Goal: Navigation & Orientation: Find specific page/section

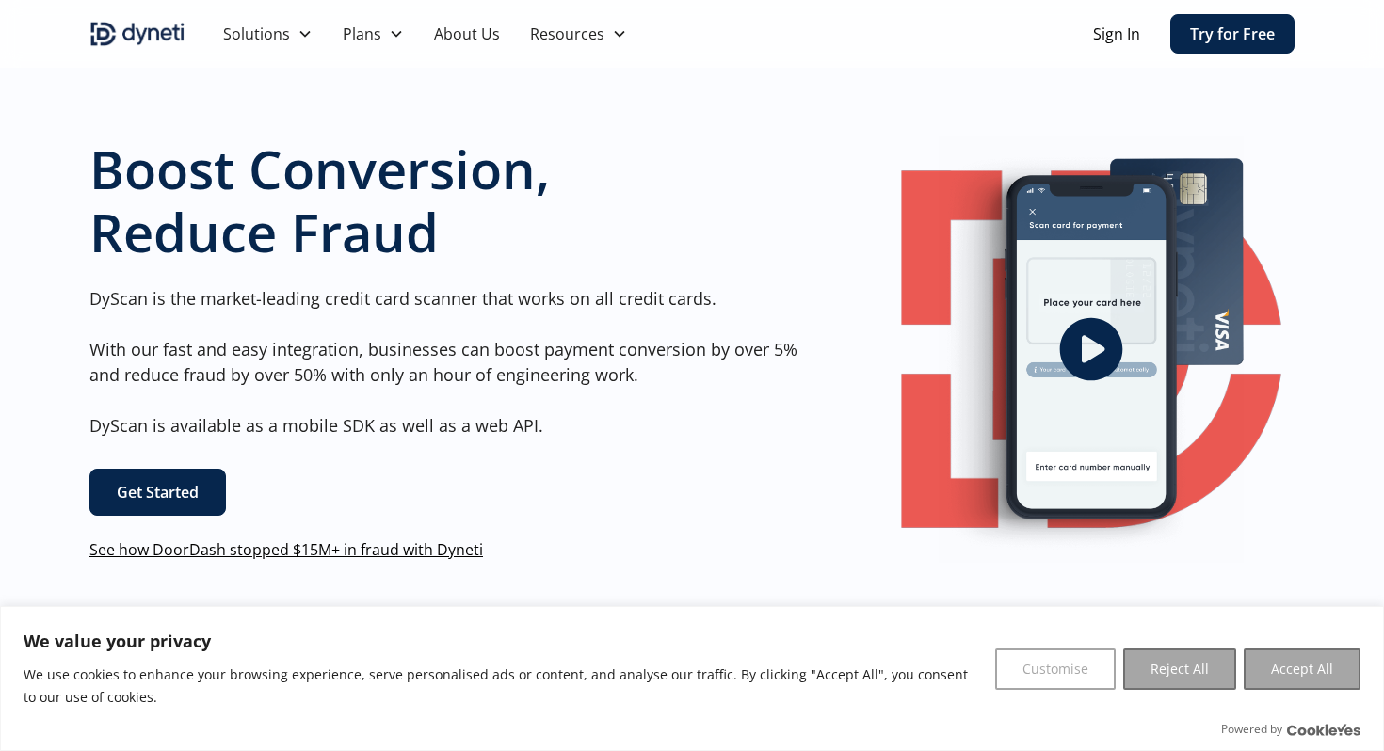
click at [457, 40] on link "About Us" at bounding box center [467, 34] width 96 height 68
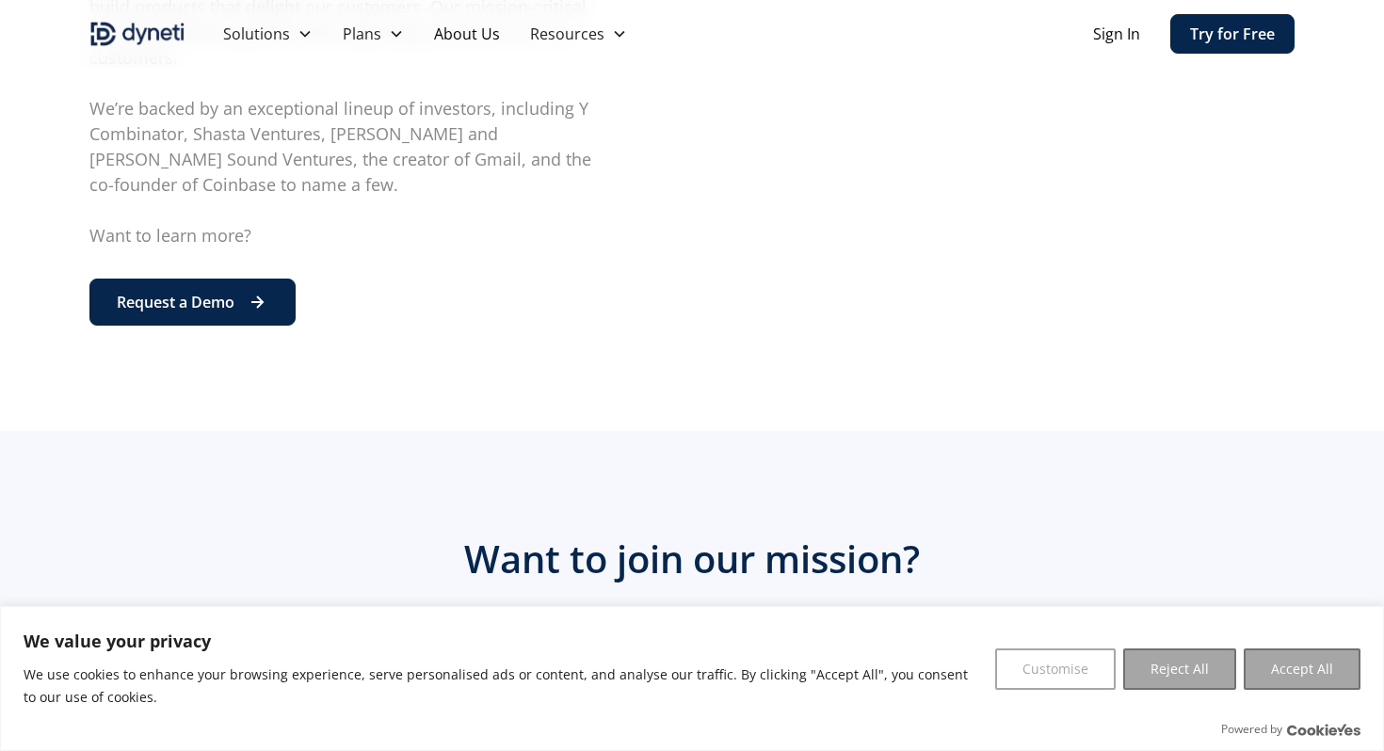
scroll to position [936, 0]
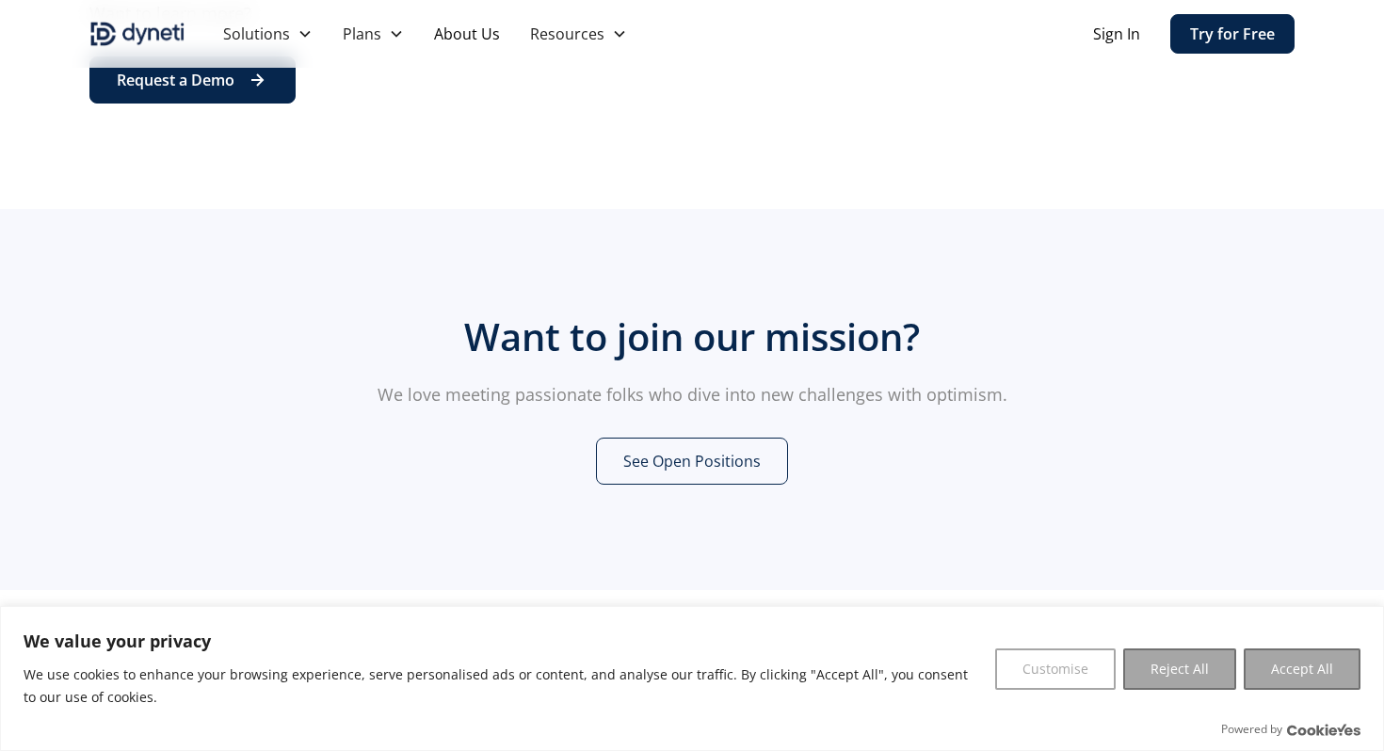
click at [681, 438] on link "See Open Positions" at bounding box center [692, 461] width 192 height 47
click at [115, 20] on img "home" at bounding box center [137, 34] width 96 height 30
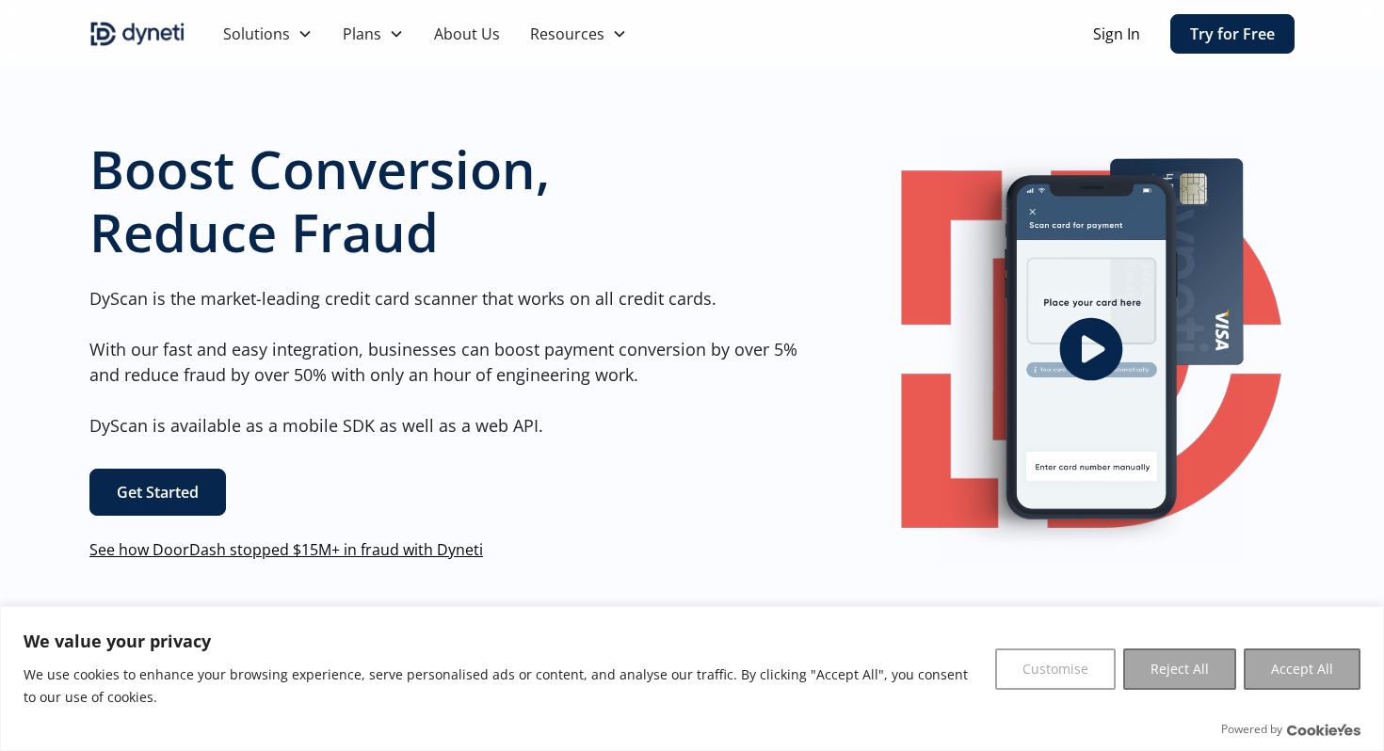
click at [1086, 345] on icon "open lightbox" at bounding box center [1090, 349] width 75 height 75
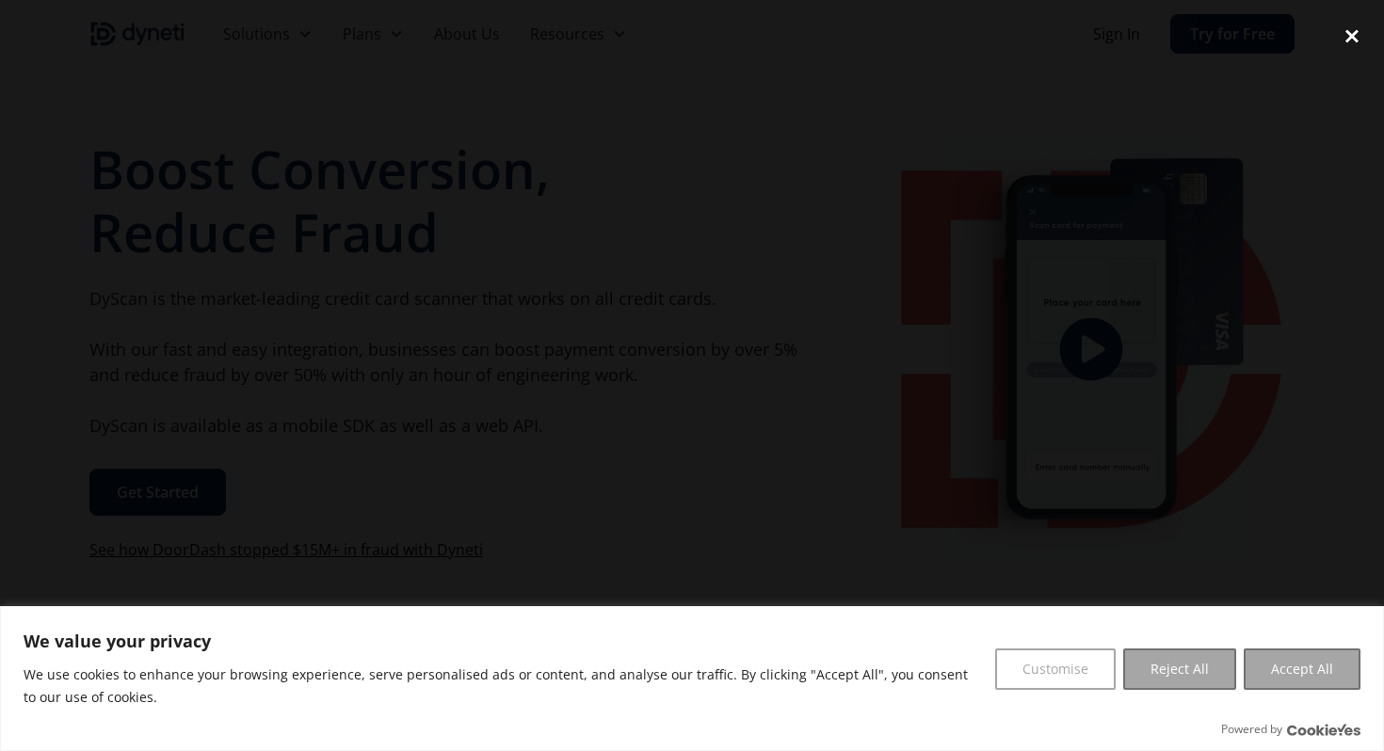
click at [1359, 31] on div "close lightbox" at bounding box center [1352, 35] width 64 height 41
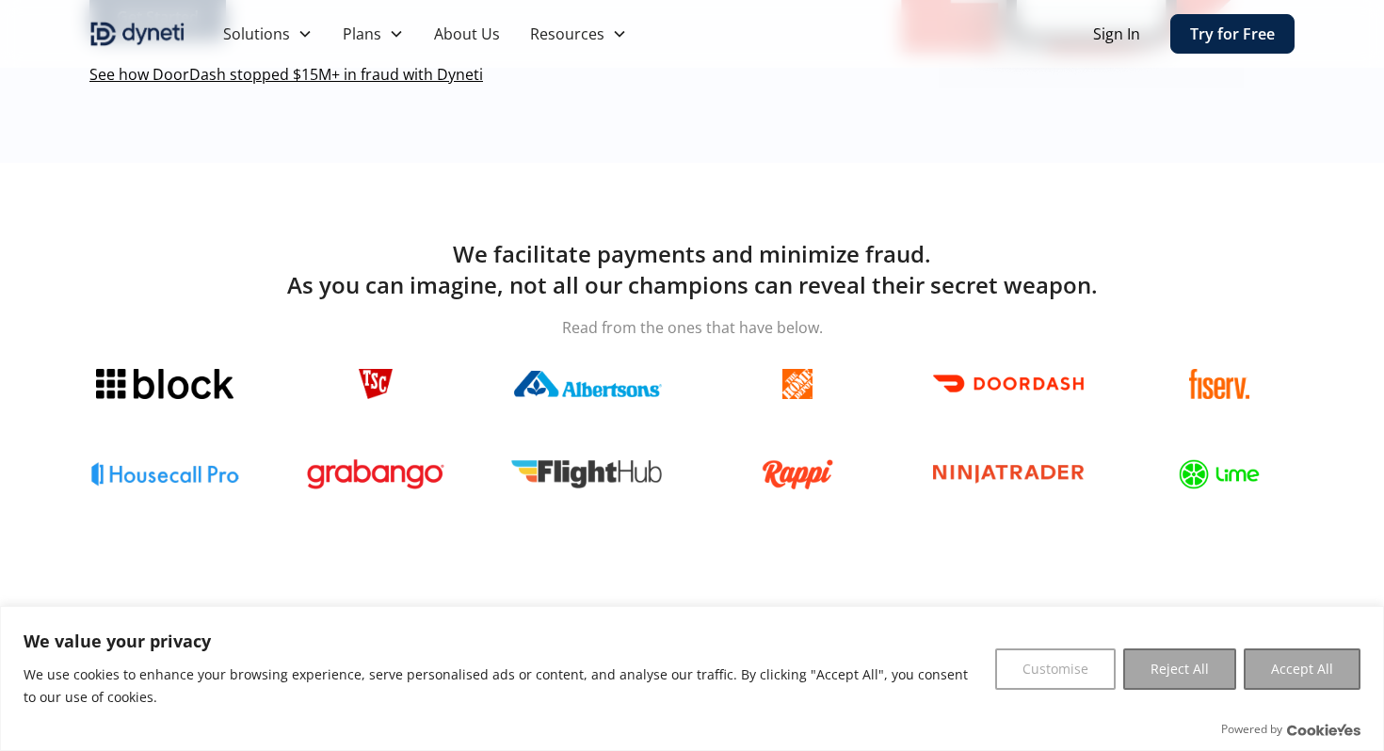
scroll to position [484, 0]
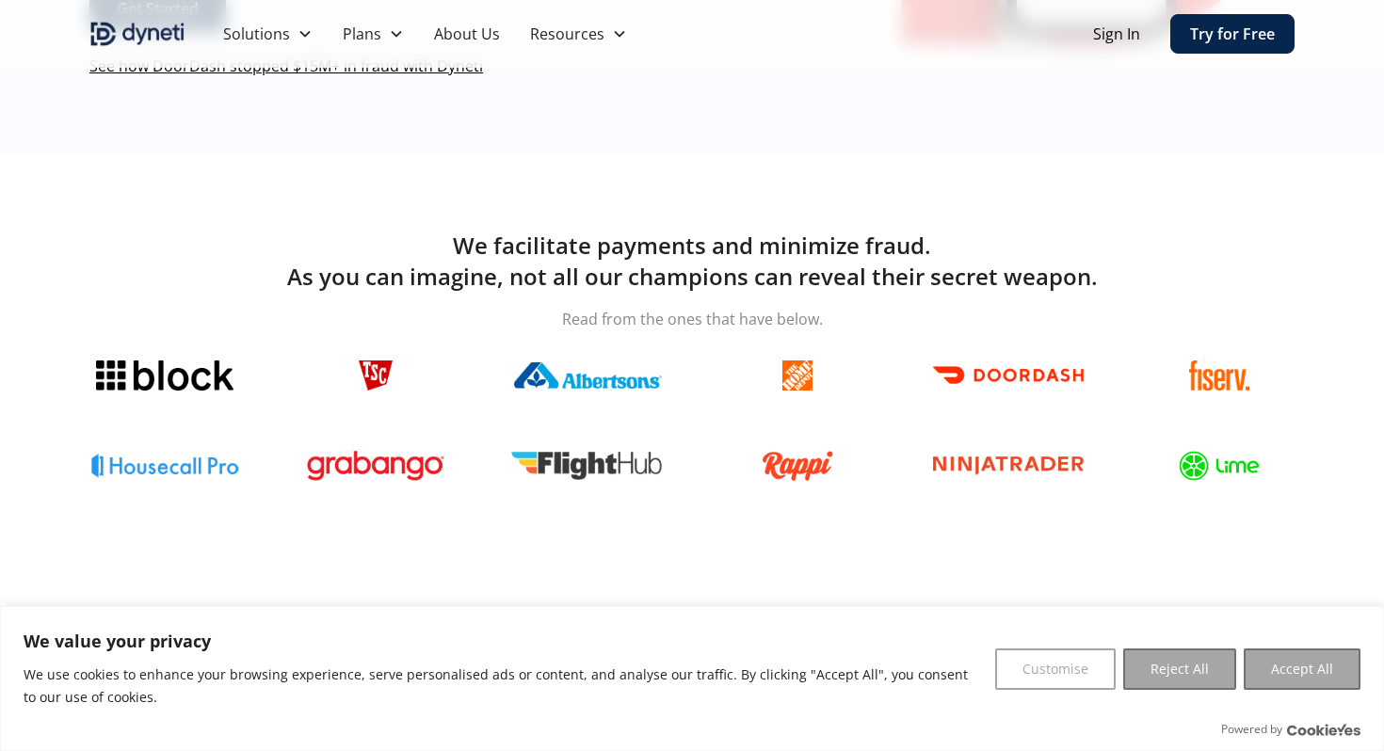
click at [548, 377] on img at bounding box center [586, 375] width 151 height 26
click at [177, 380] on img at bounding box center [164, 376] width 137 height 30
click at [382, 457] on img at bounding box center [375, 466] width 136 height 30
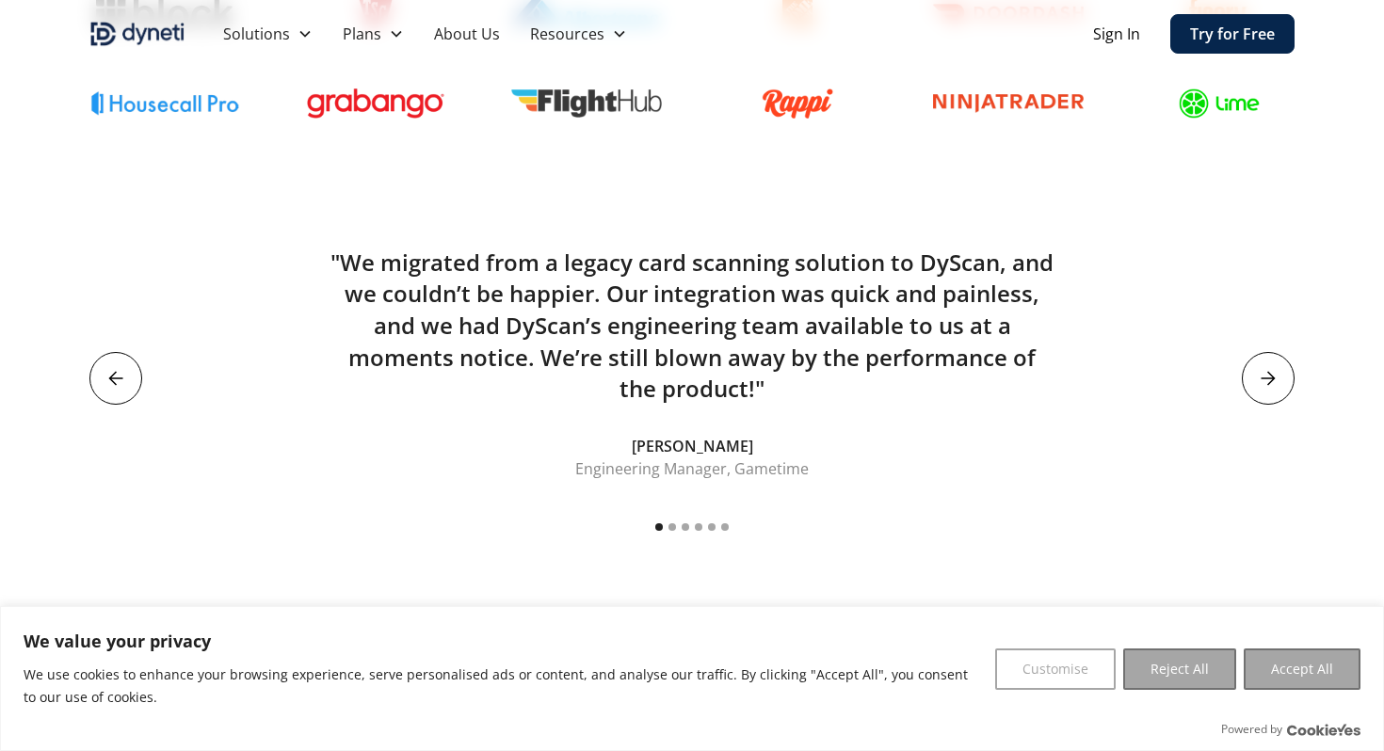
scroll to position [883, 0]
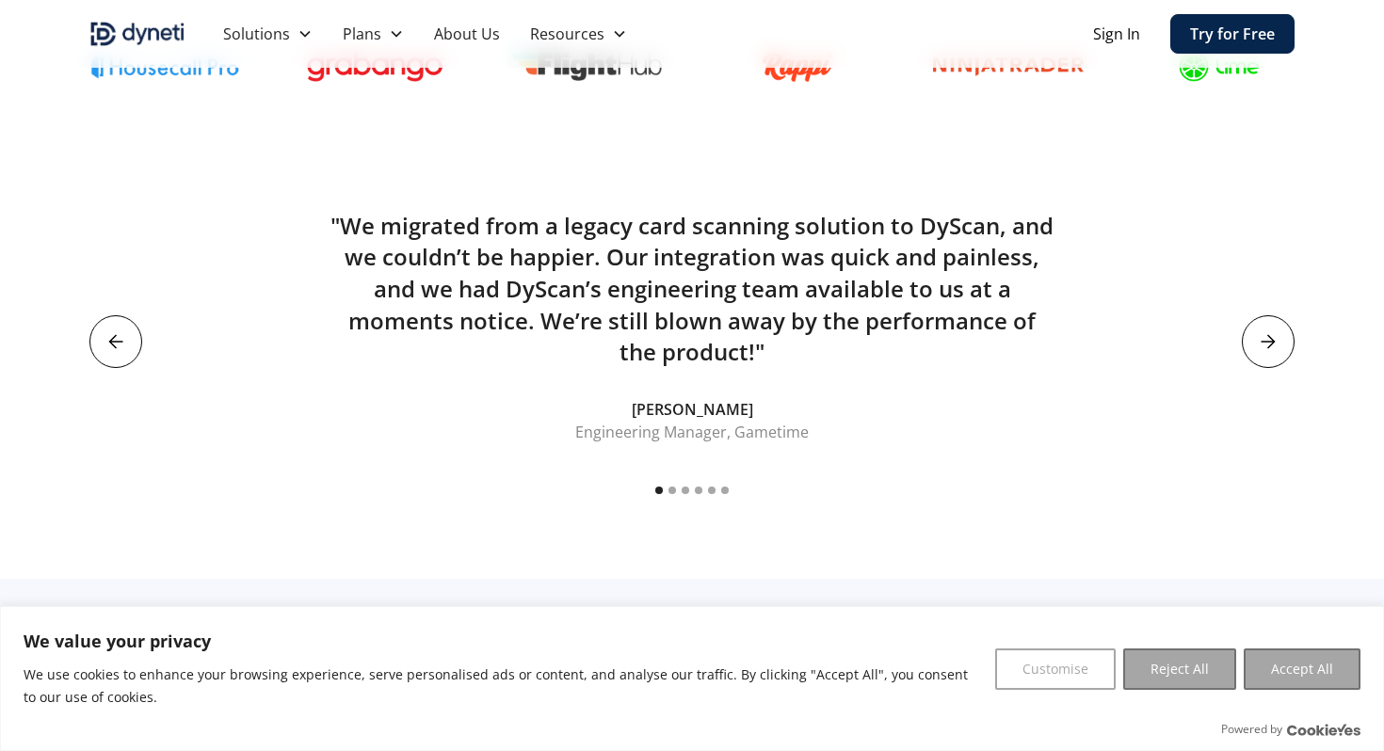
click at [1299, 347] on div "We facilitate payments and minimize fraud. As you can imagine, not all our cham…" at bounding box center [692, 167] width 1384 height 824
click at [1273, 345] on icon "next slide" at bounding box center [1267, 341] width 15 height 15
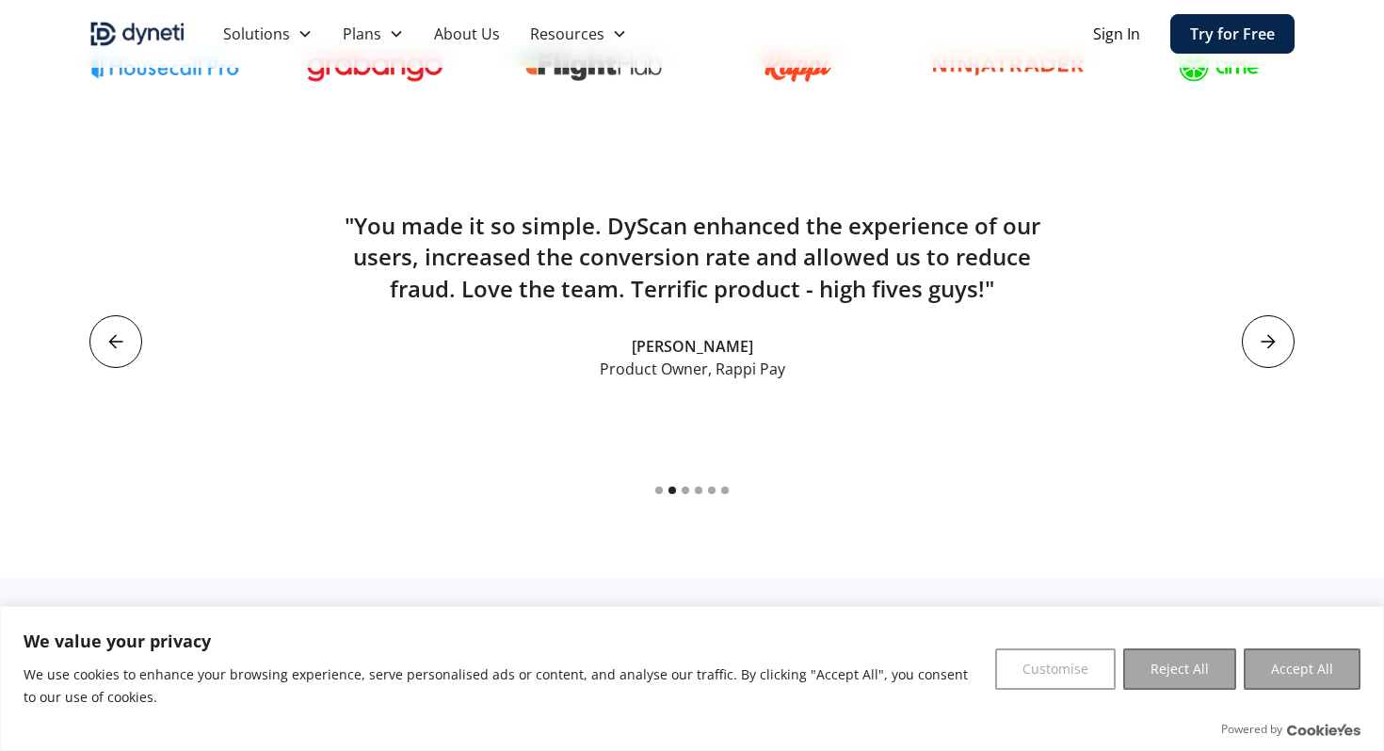
click at [1273, 345] on icon "next slide" at bounding box center [1267, 341] width 15 height 15
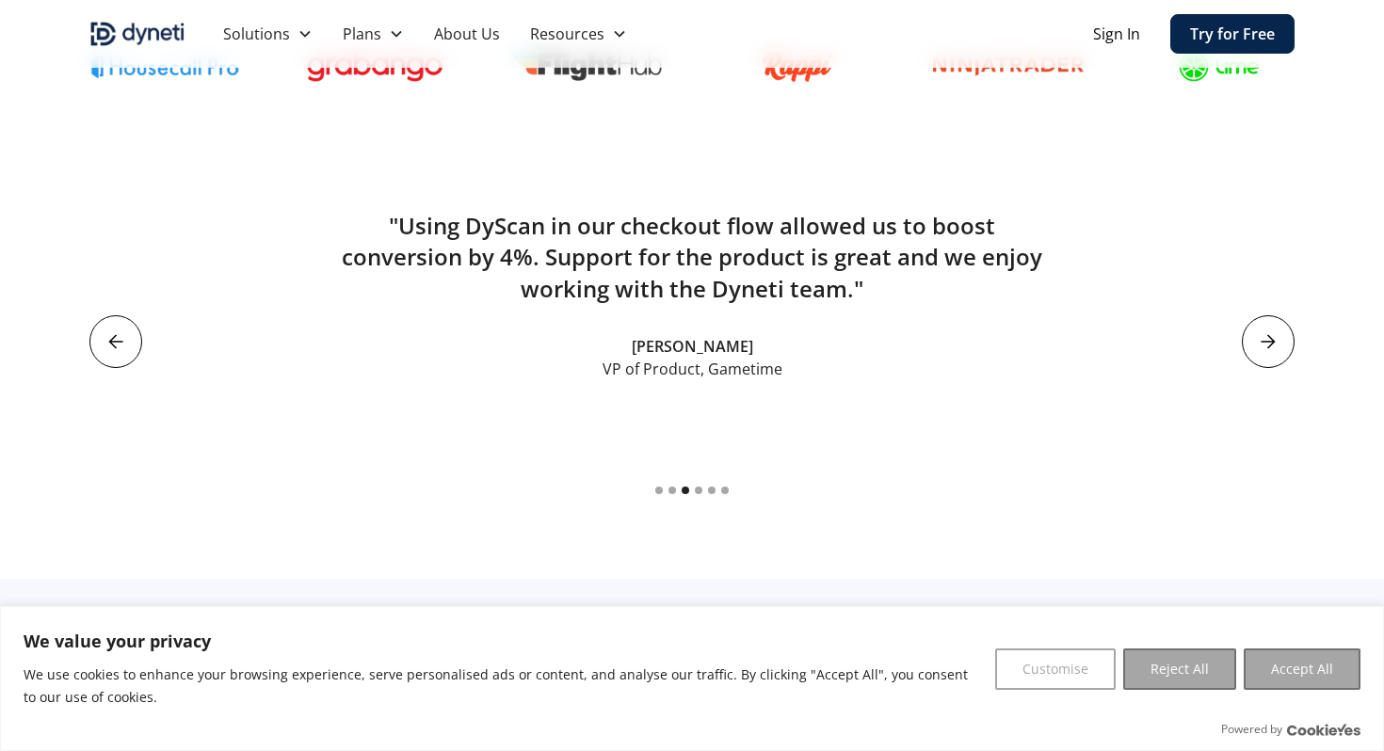
click at [1273, 345] on icon "next slide" at bounding box center [1267, 341] width 15 height 15
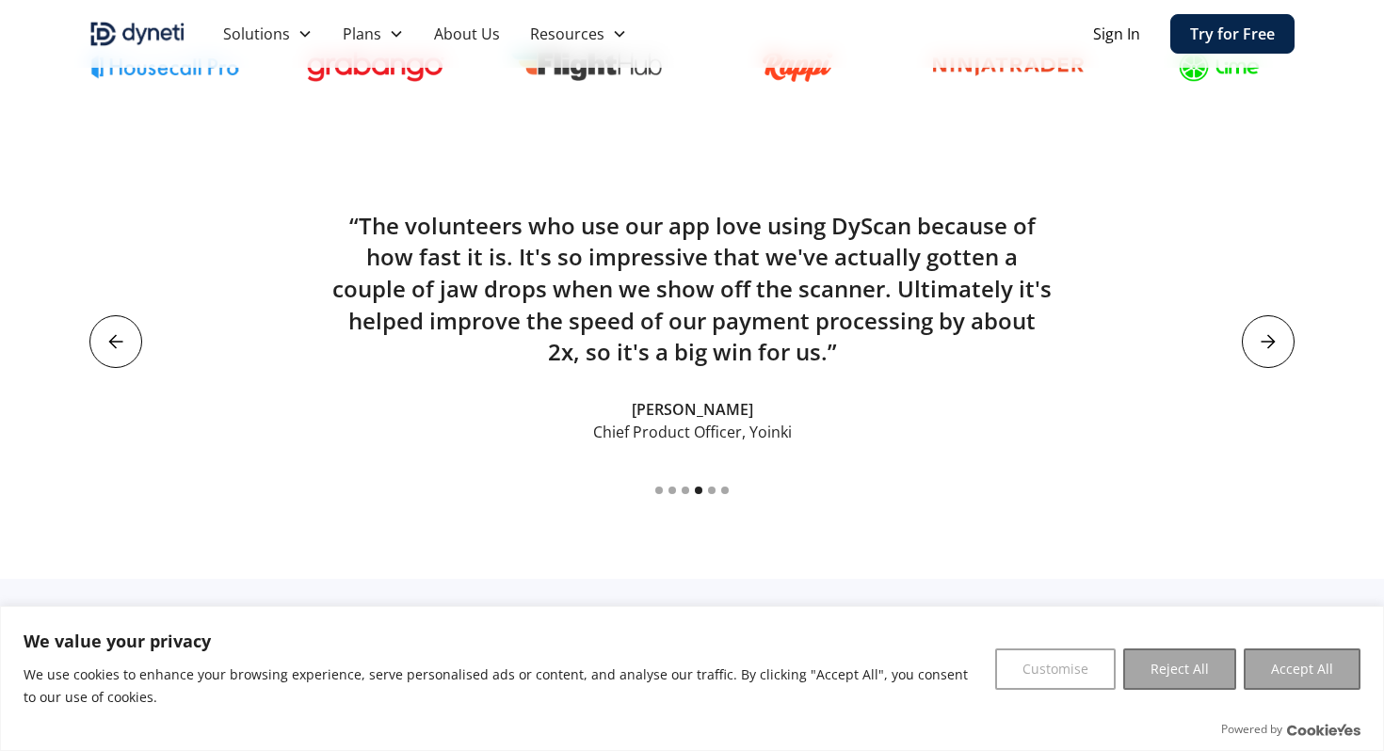
click at [1273, 345] on icon "next slide" at bounding box center [1267, 341] width 15 height 15
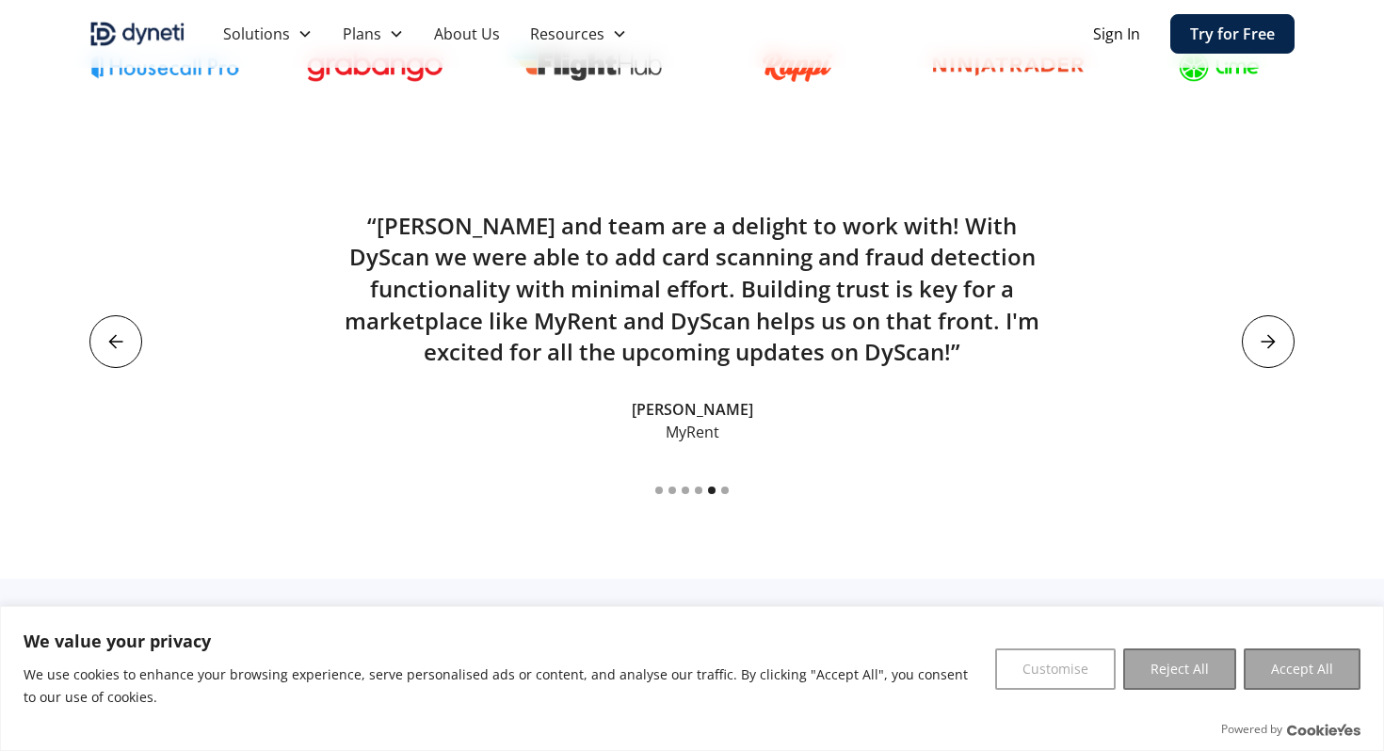
click at [1273, 345] on icon "next slide" at bounding box center [1267, 341] width 15 height 15
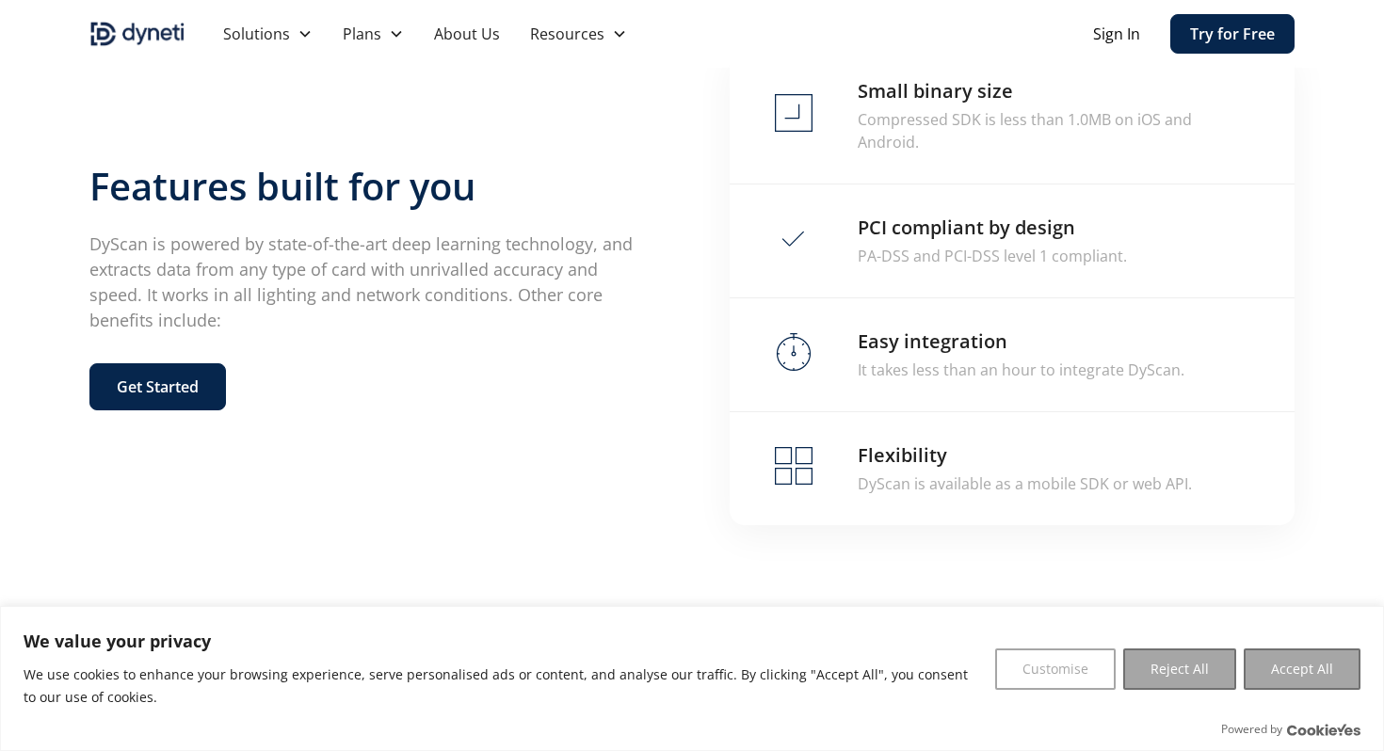
scroll to position [3796, 0]
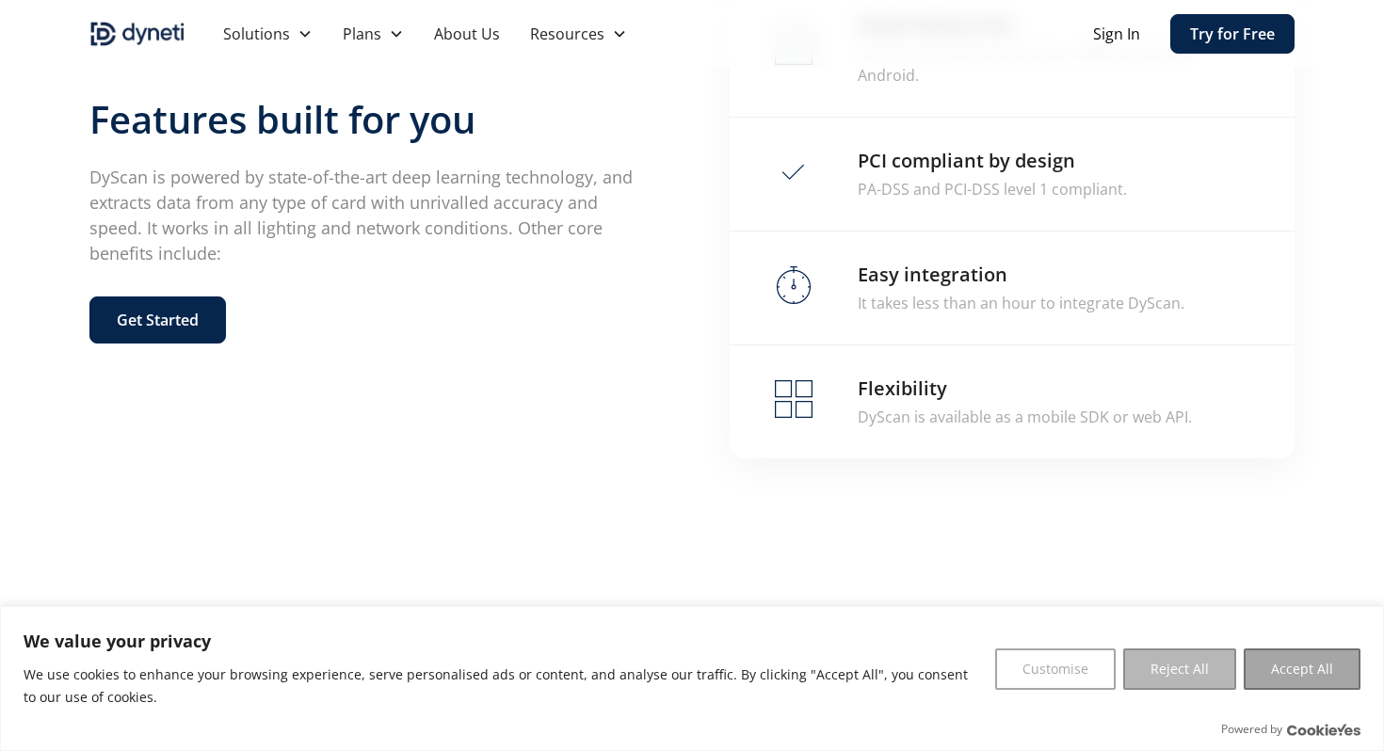
click at [1188, 668] on button "Reject All" at bounding box center [1179, 669] width 113 height 41
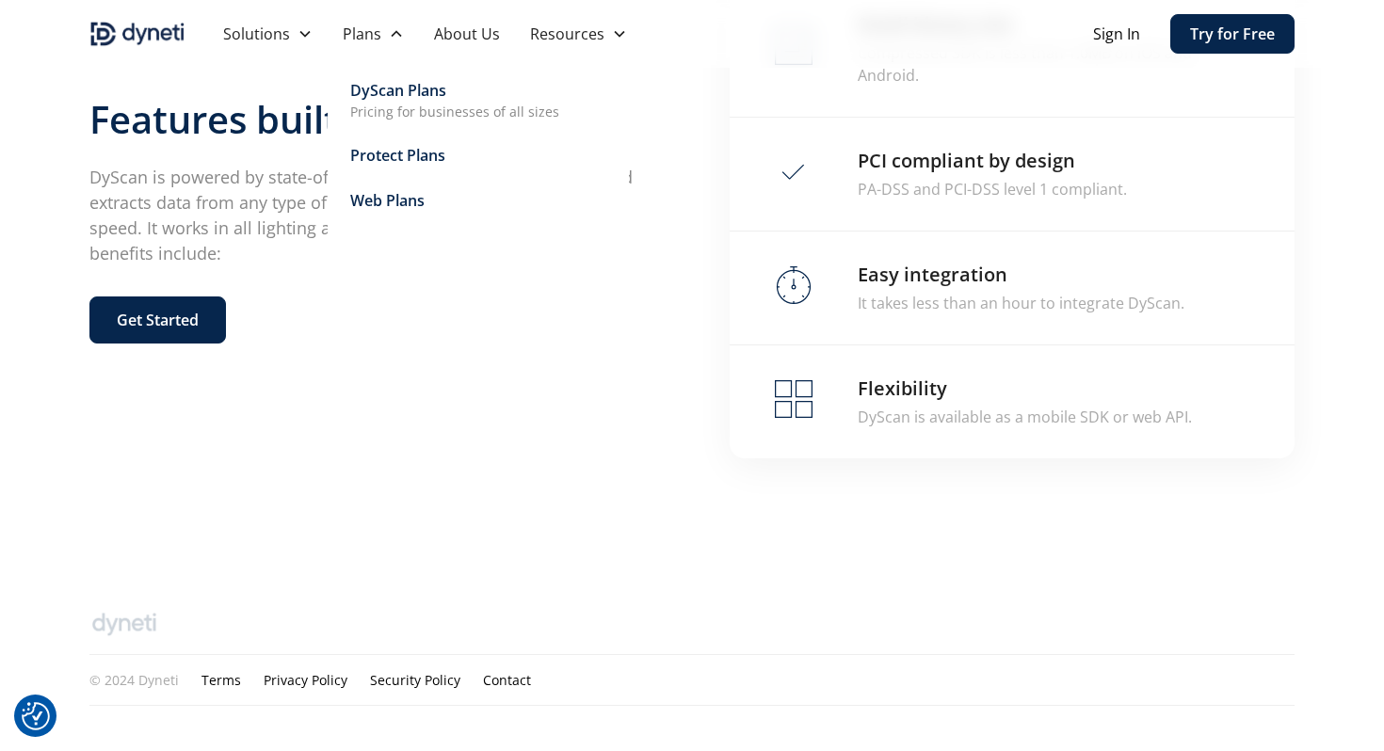
click at [392, 106] on p "Pricing for businesses of all sizes" at bounding box center [454, 112] width 209 height 20
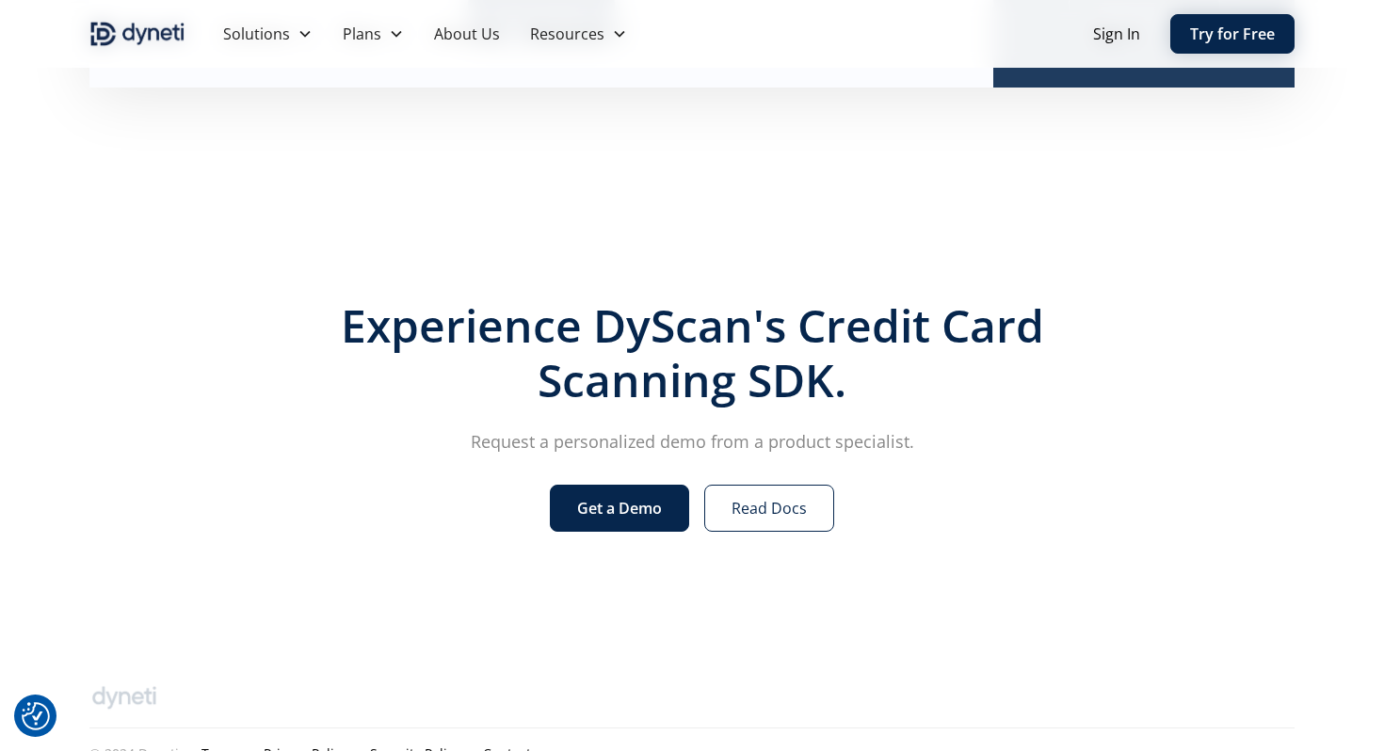
scroll to position [931, 0]
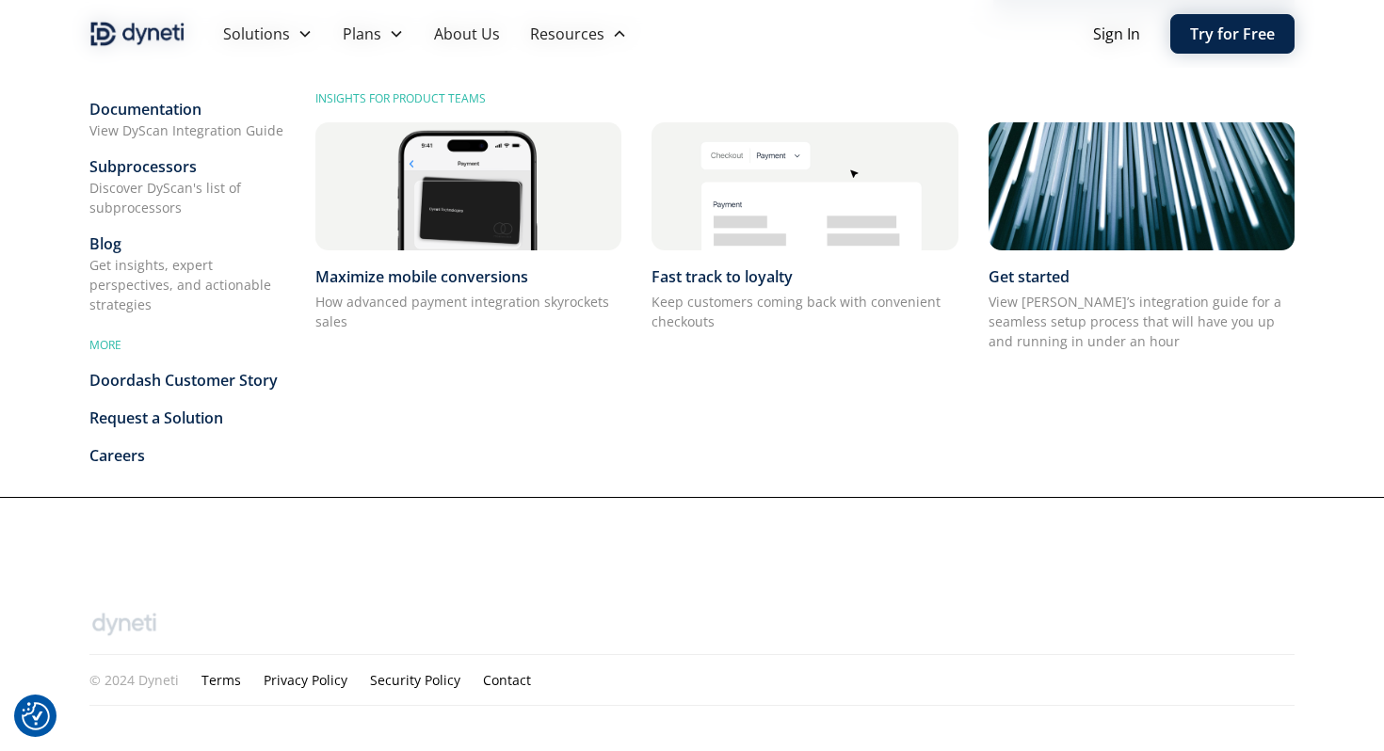
click at [166, 383] on div "Doordash Customer Story" at bounding box center [187, 380] width 196 height 23
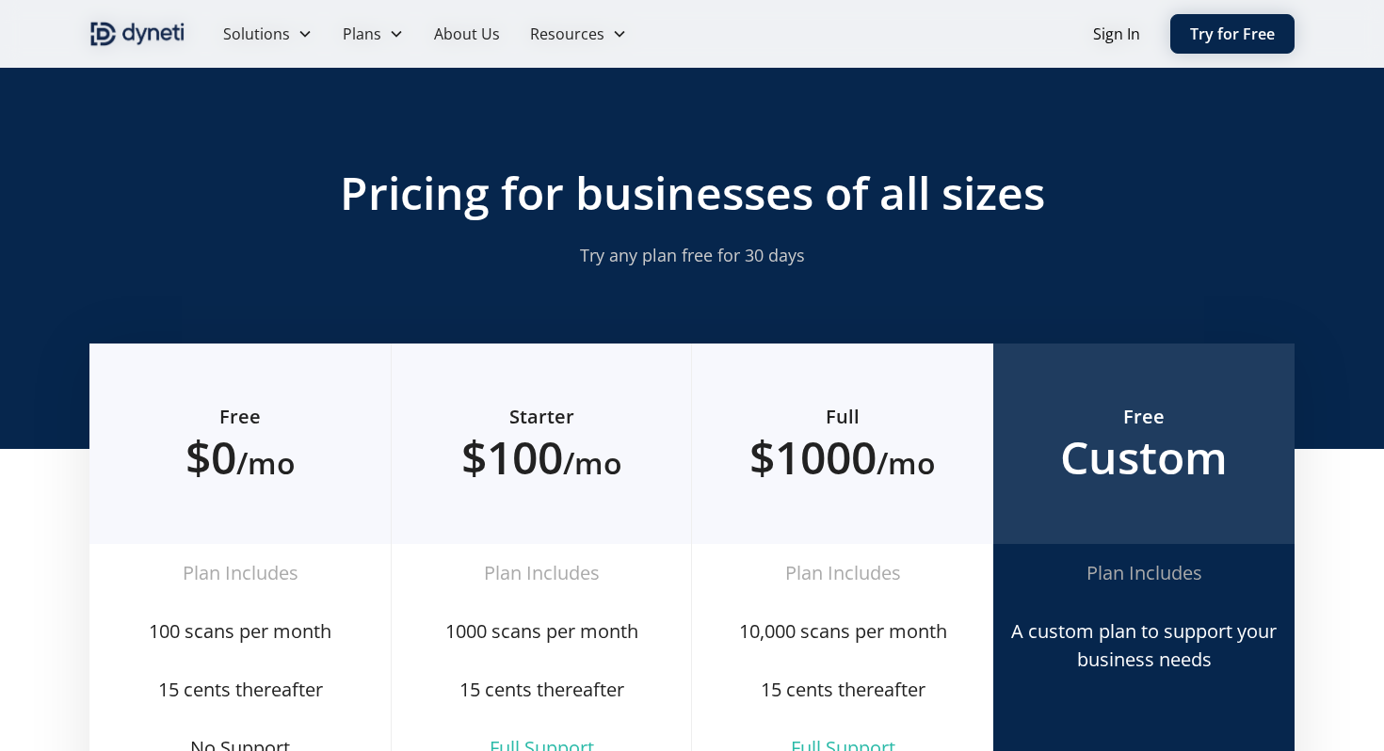
scroll to position [931, 0]
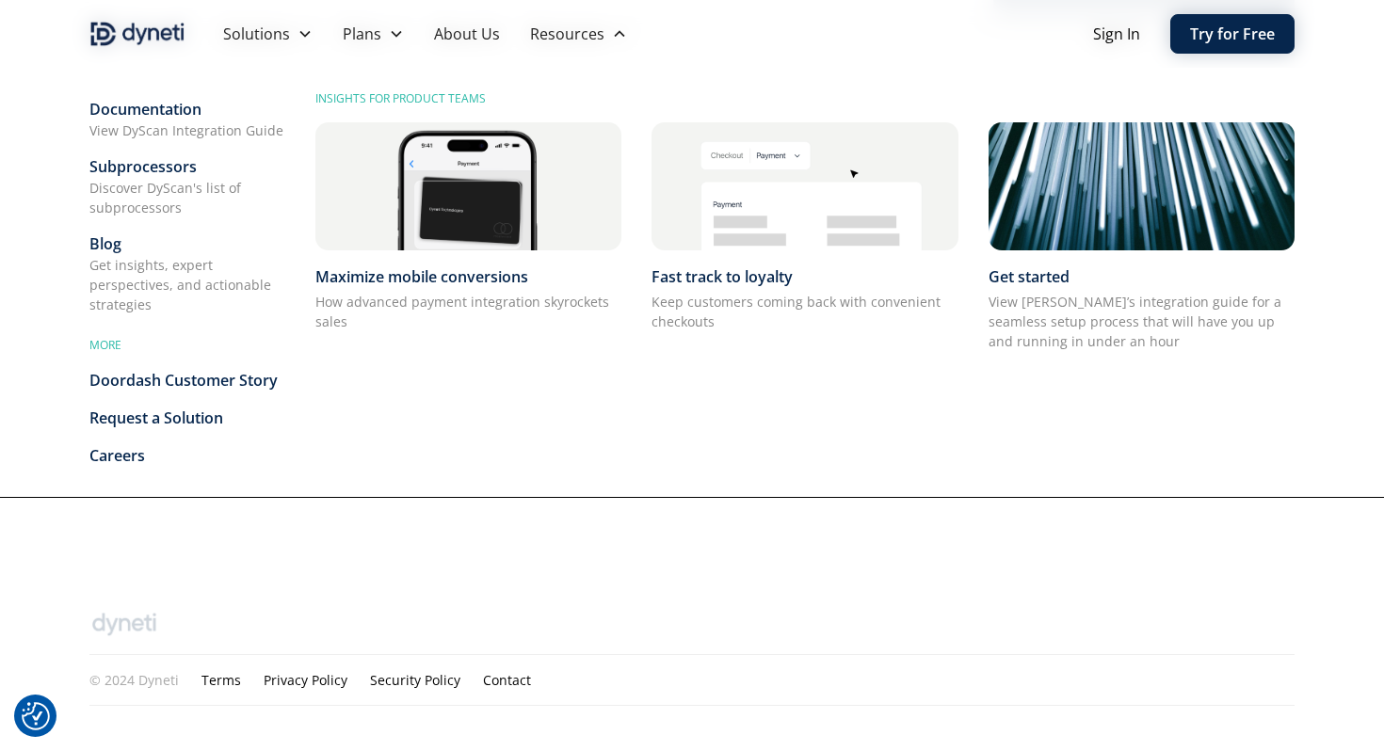
click at [129, 453] on div "Careers" at bounding box center [187, 455] width 196 height 23
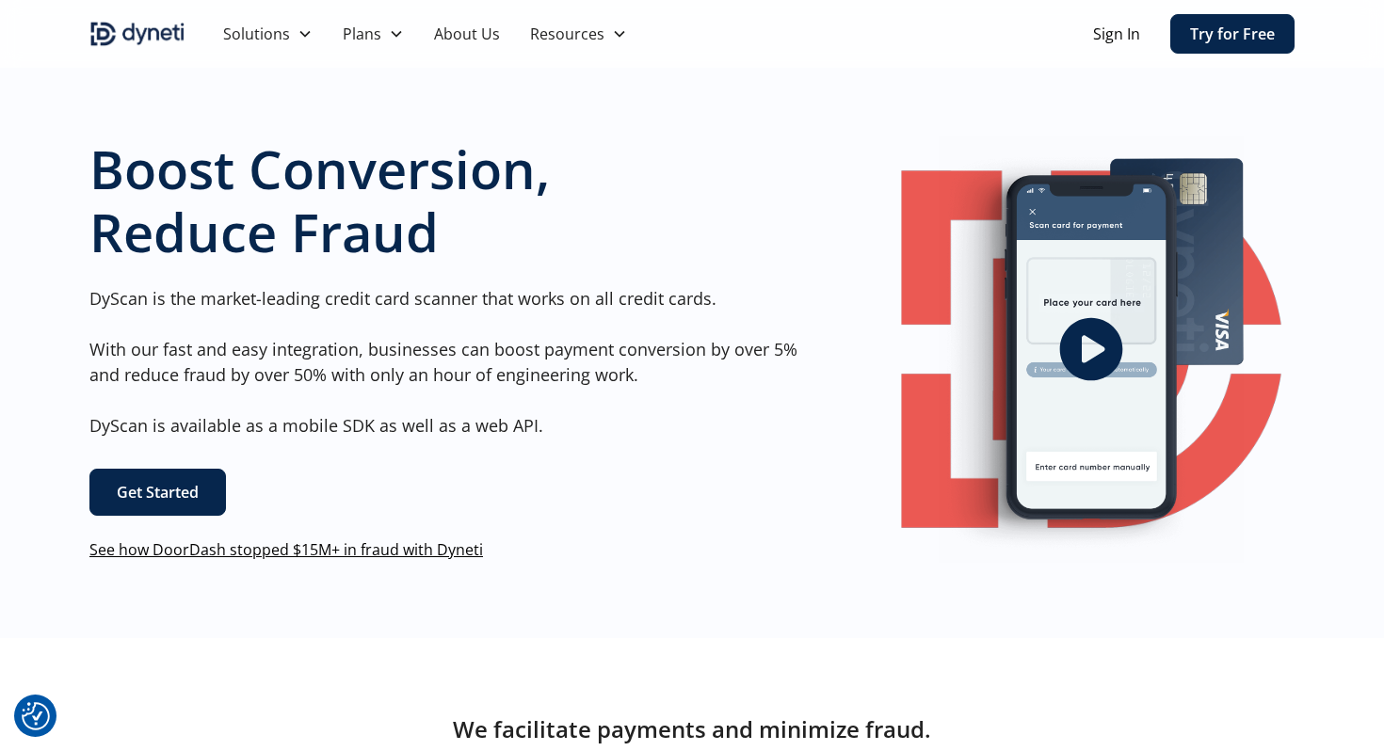
click at [1090, 334] on icon "open lightbox" at bounding box center [1091, 349] width 63 height 63
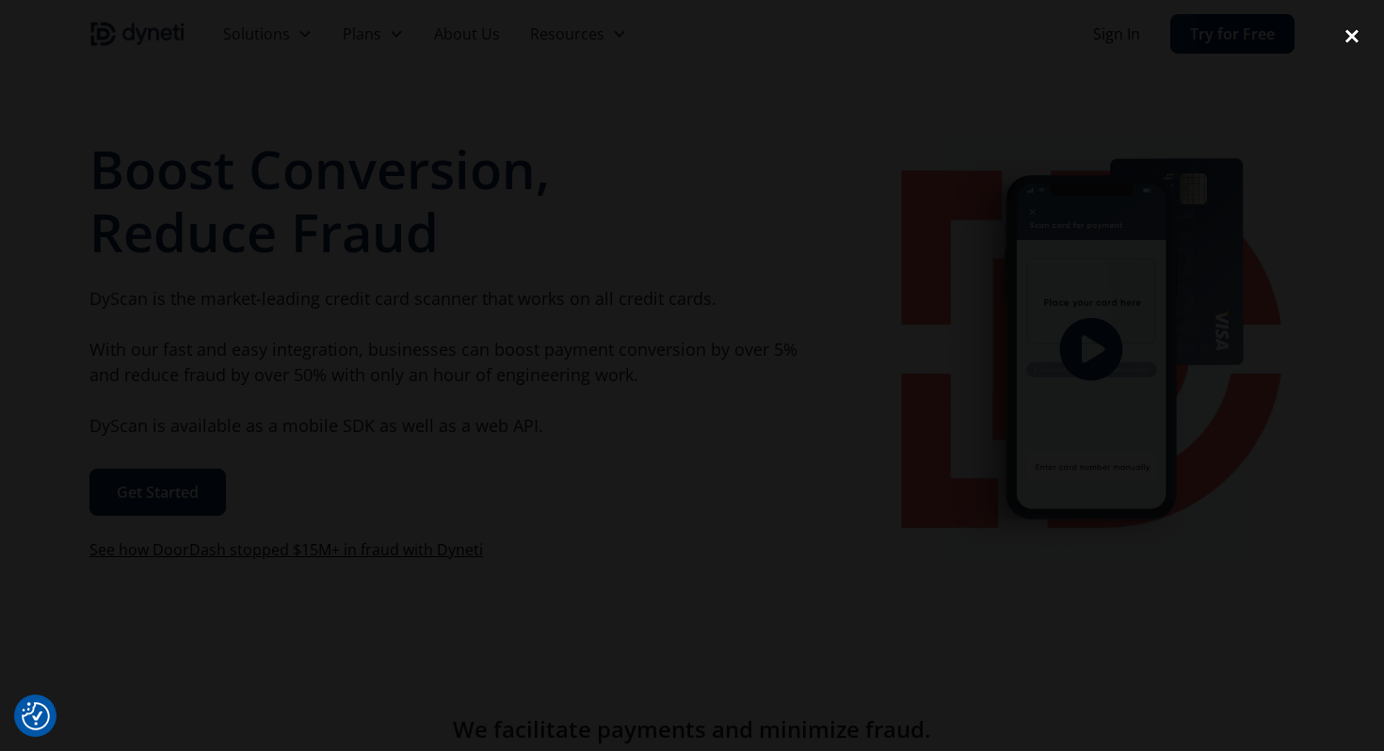
click at [1356, 33] on div "close lightbox" at bounding box center [1352, 35] width 64 height 41
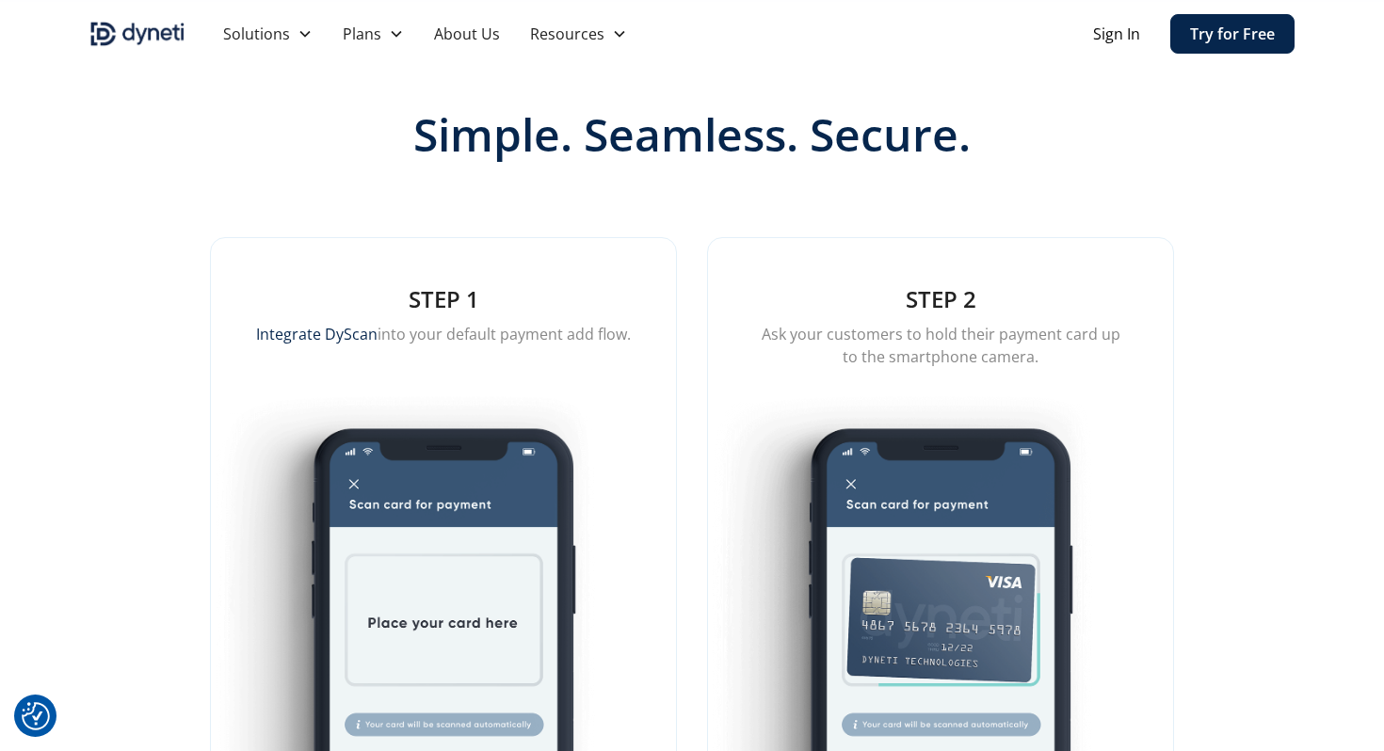
scroll to position [1570, 0]
